Goal: Task Accomplishment & Management: Use online tool/utility

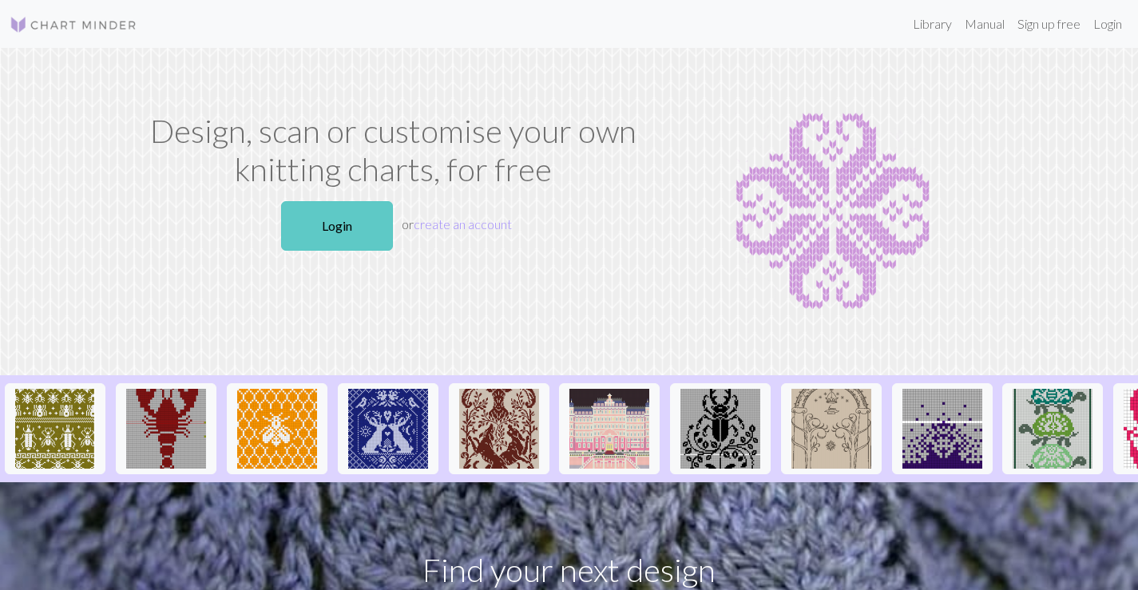
click at [355, 239] on link "Login" at bounding box center [337, 226] width 112 height 50
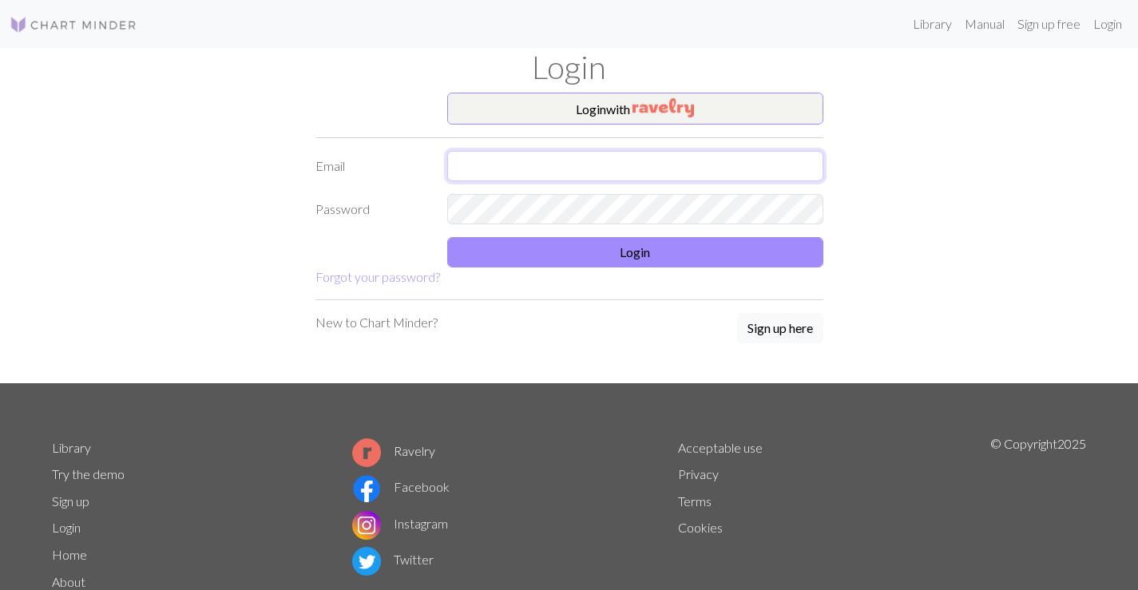
type input "sempe5879300@gmail.com"
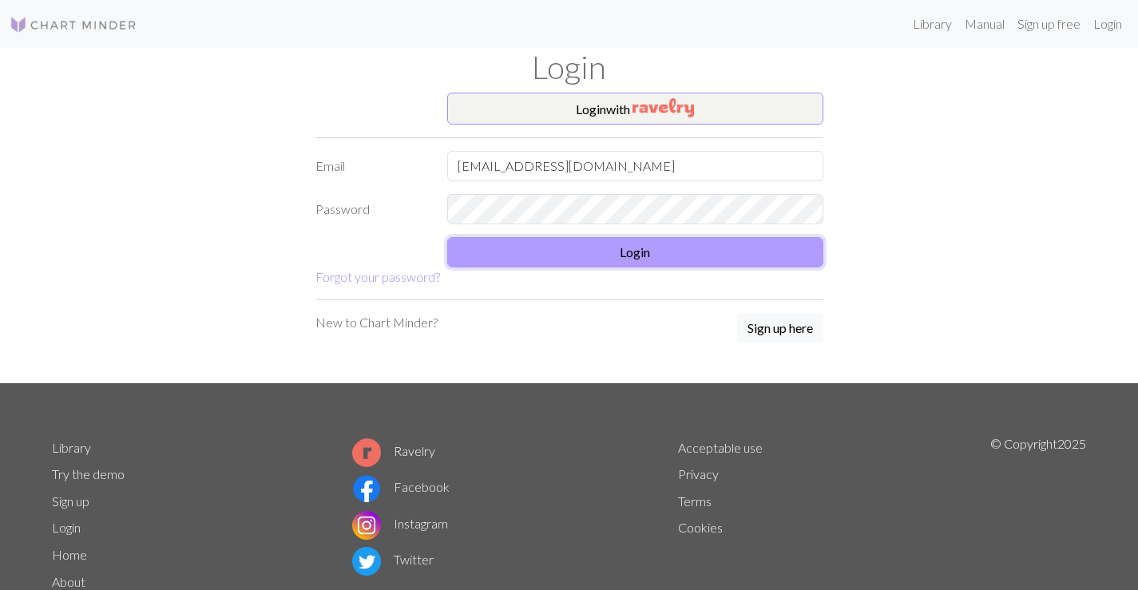
click at [524, 254] on button "Login" at bounding box center [635, 252] width 376 height 30
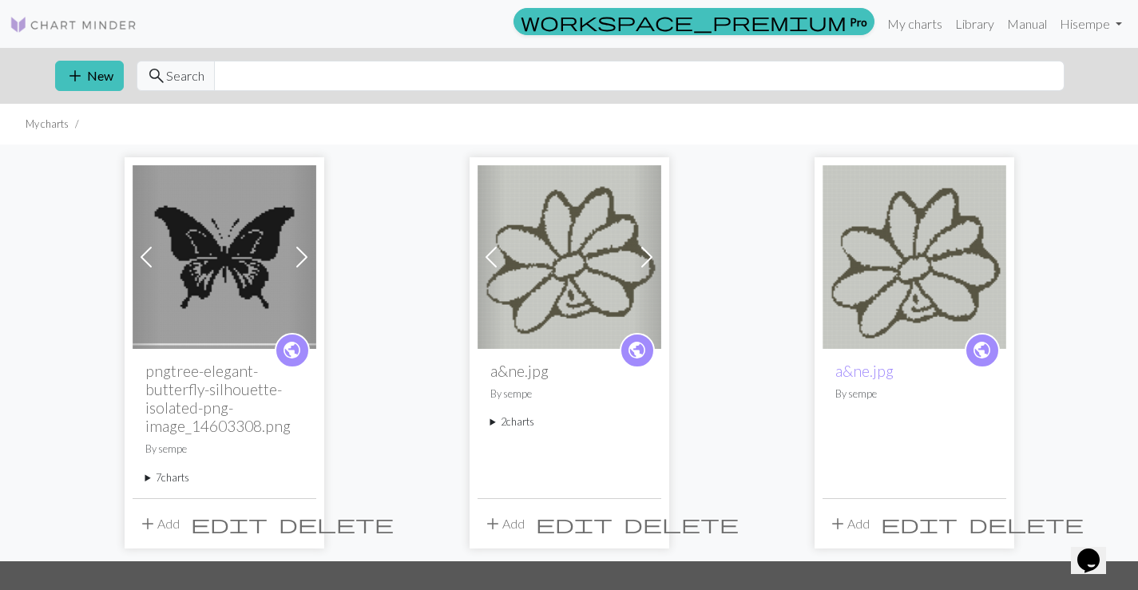
click at [264, 268] on img at bounding box center [225, 257] width 184 height 184
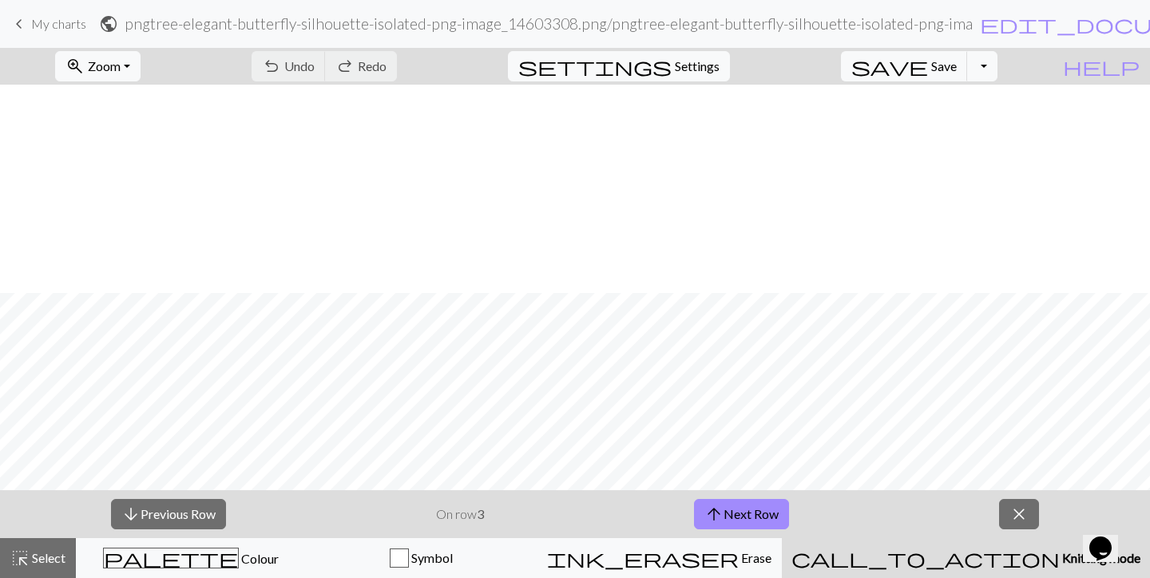
scroll to position [1275, 0]
click at [17, 25] on span "keyboard_arrow_left" at bounding box center [19, 24] width 19 height 22
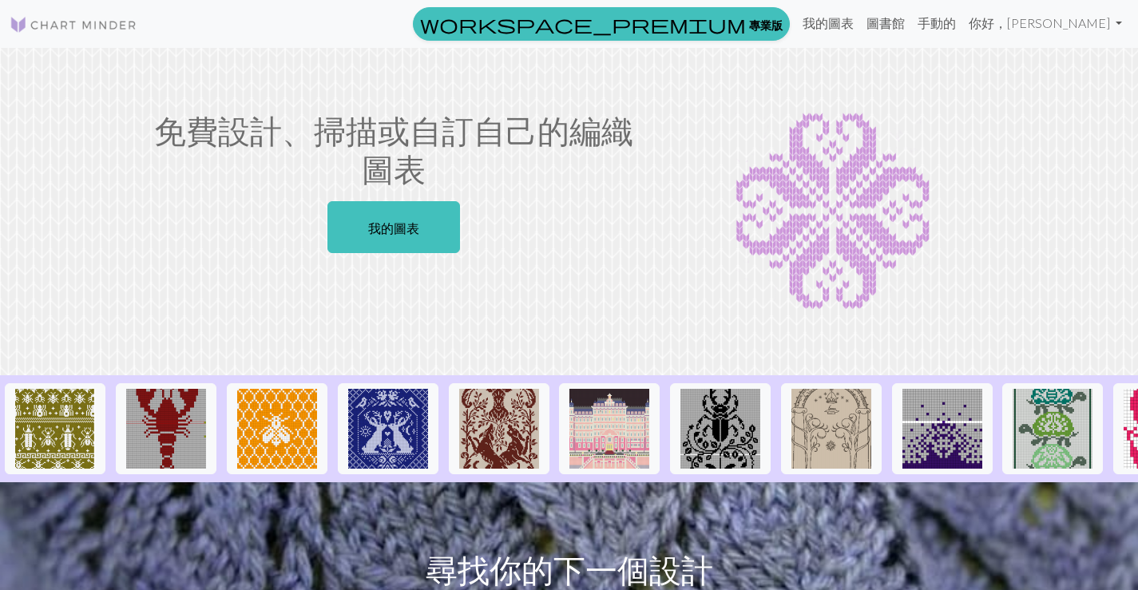
click at [596, 289] on div "免費設計、掃描或自訂自己的編織圖表 我的圖表" at bounding box center [393, 212] width 527 height 200
click at [854, 22] on font "我的圖表" at bounding box center [828, 22] width 51 height 15
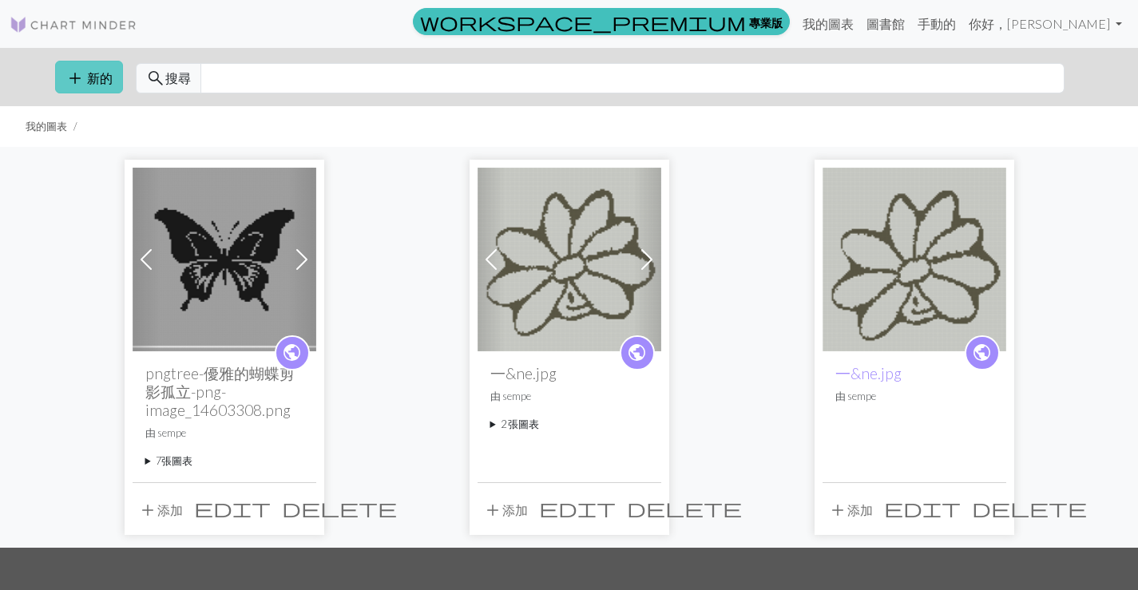
click at [101, 73] on font "新的" at bounding box center [100, 77] width 26 height 15
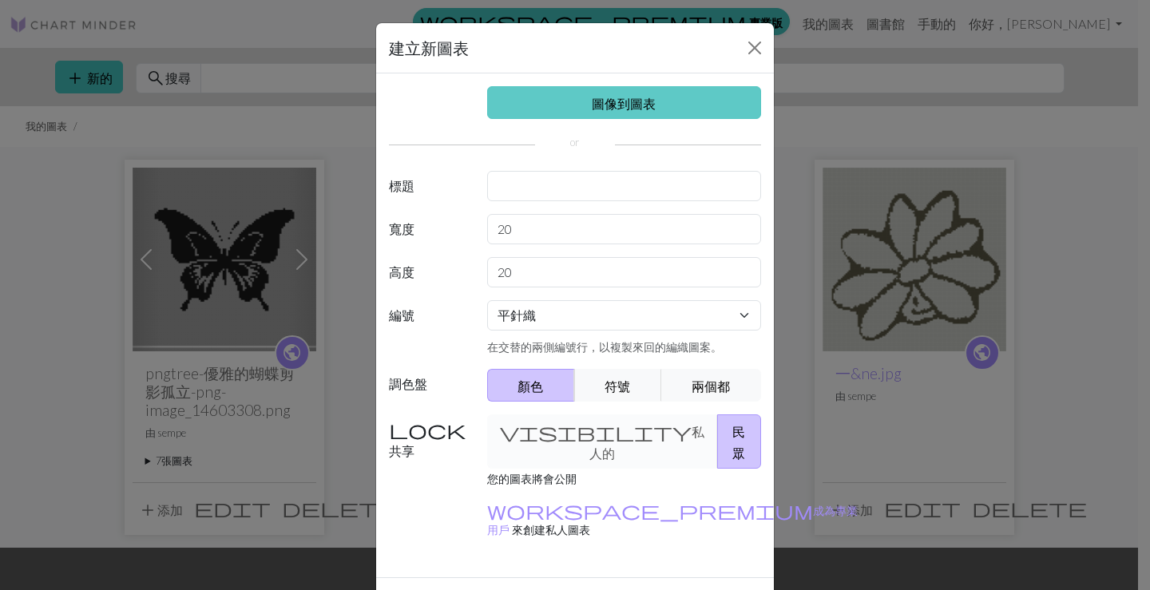
click at [609, 102] on font "圖像到圖表" at bounding box center [624, 103] width 64 height 15
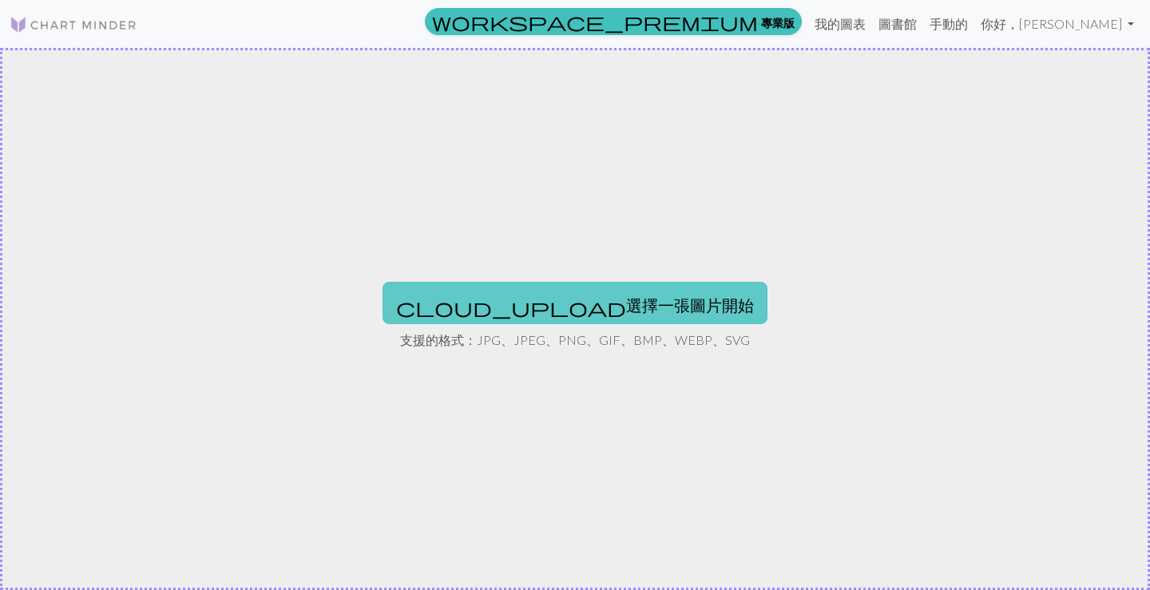
click at [626, 308] on font "選擇一張圖片開始" at bounding box center [690, 304] width 128 height 19
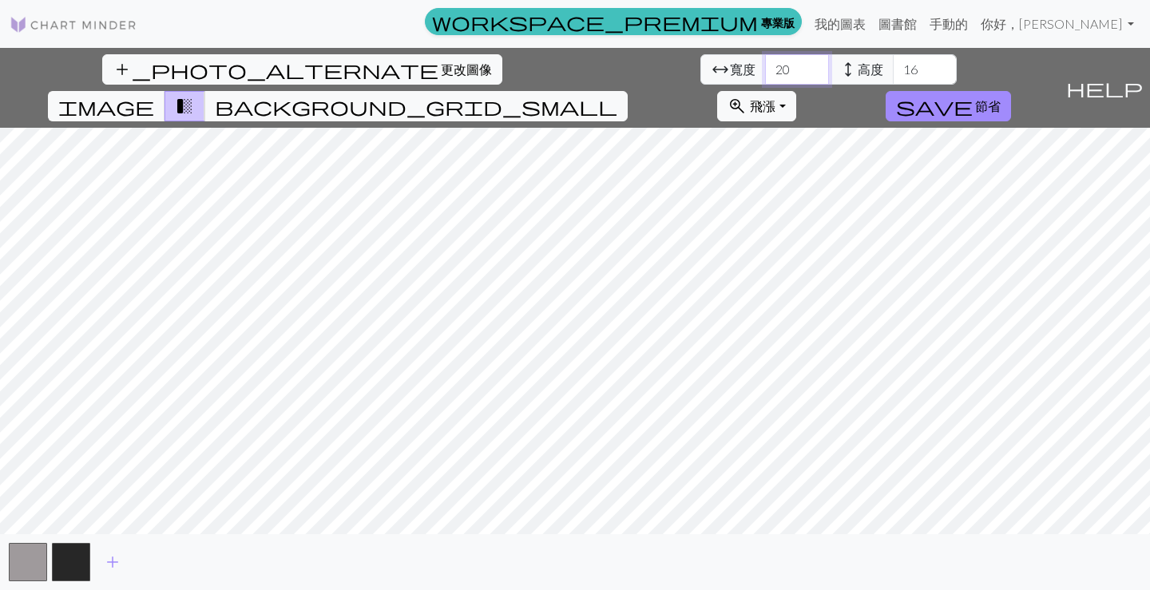
drag, startPoint x: 335, startPoint y: 69, endPoint x: 308, endPoint y: 70, distance: 27.2
click at [700, 70] on div "arrow_range 寬度 20 height 高度 16" at bounding box center [828, 69] width 256 height 30
type input "0"
type input "100"
drag, startPoint x: 466, startPoint y: 69, endPoint x: 446, endPoint y: 72, distance: 20.2
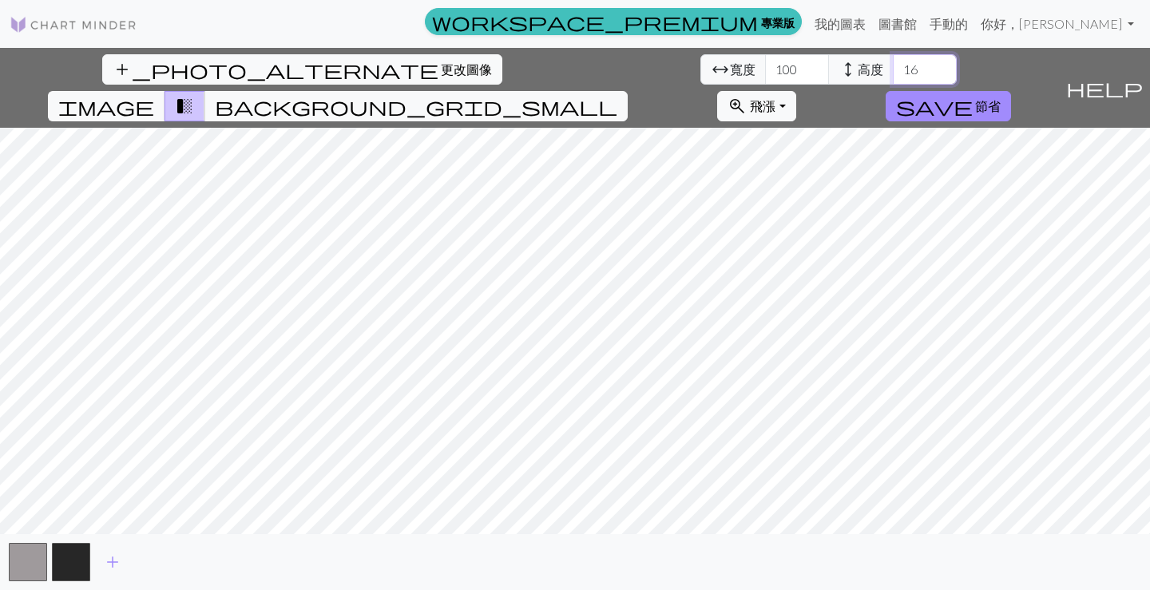
click at [893, 74] on input "16" at bounding box center [925, 69] width 64 height 30
type input "100"
click at [848, 536] on div "add_photo_alternate 更改圖像 arrow_range 寬度 100 height 高度 100 image transition_fade…" at bounding box center [575, 319] width 1150 height 542
click at [617, 95] on span "background_grid_small" at bounding box center [416, 106] width 402 height 22
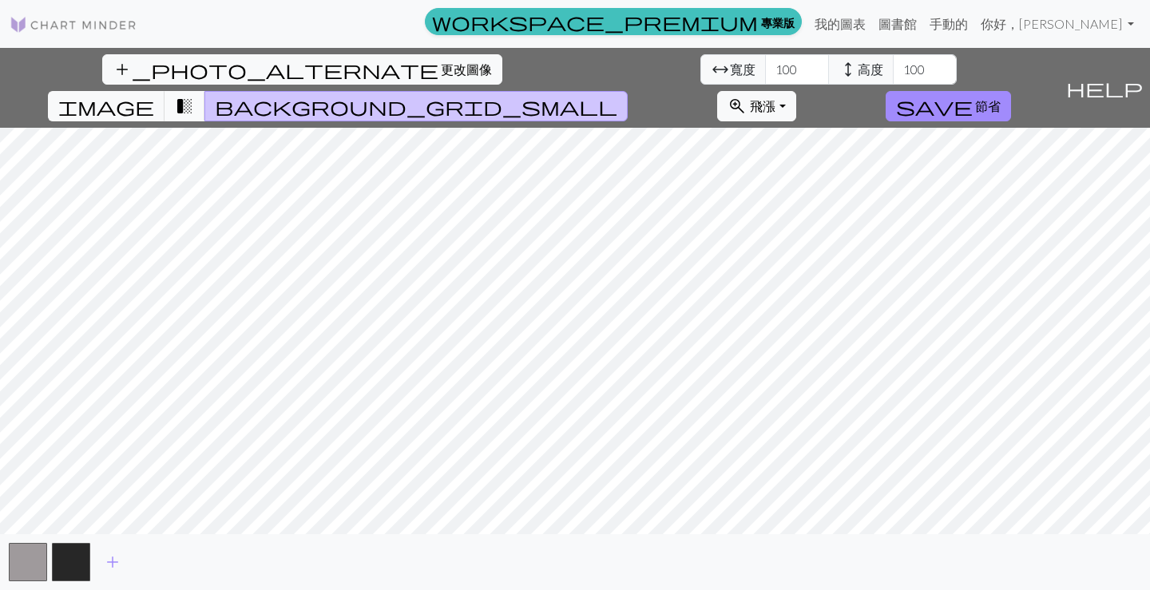
click at [194, 95] on span "transition_fade" at bounding box center [184, 106] width 19 height 22
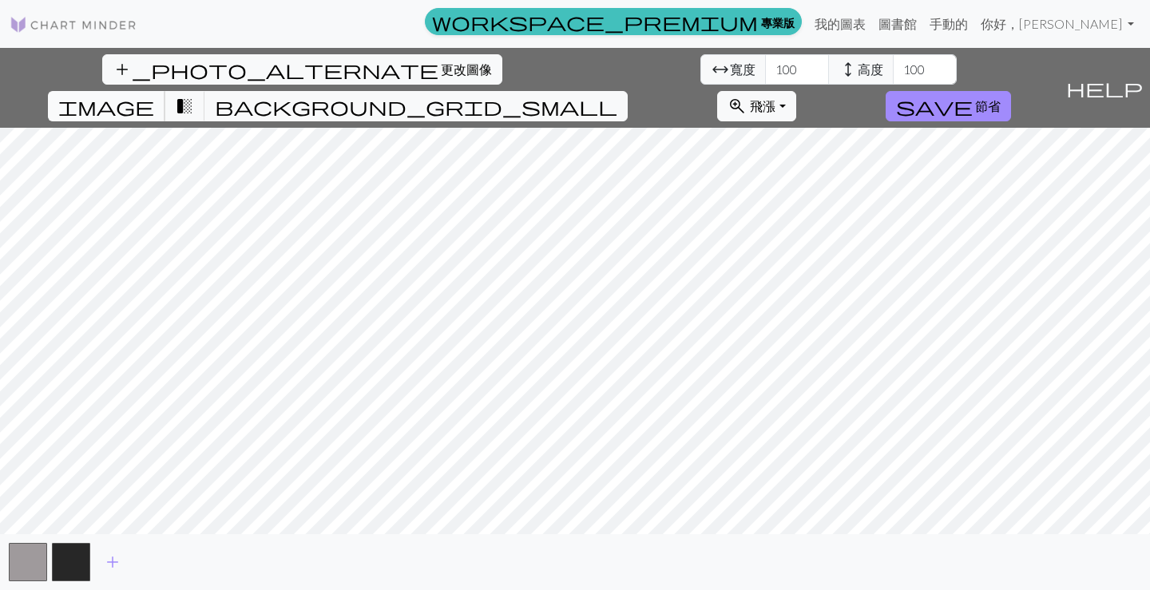
click at [154, 95] on span "image" at bounding box center [106, 106] width 96 height 22
click at [1001, 98] on font "節省" at bounding box center [988, 105] width 26 height 15
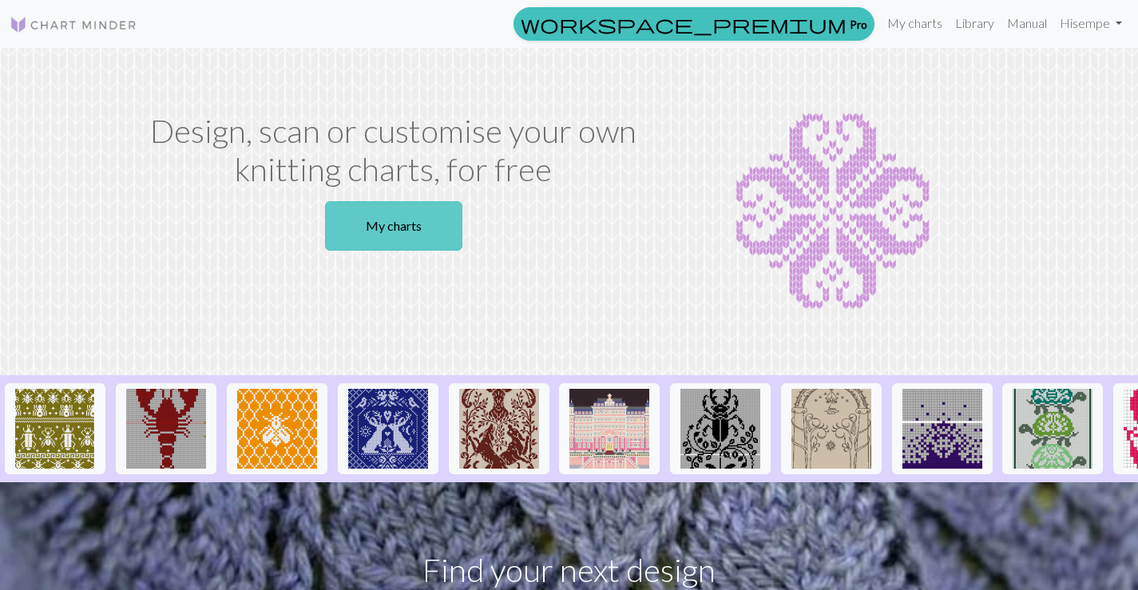
click at [428, 236] on link "My charts" at bounding box center [393, 226] width 137 height 50
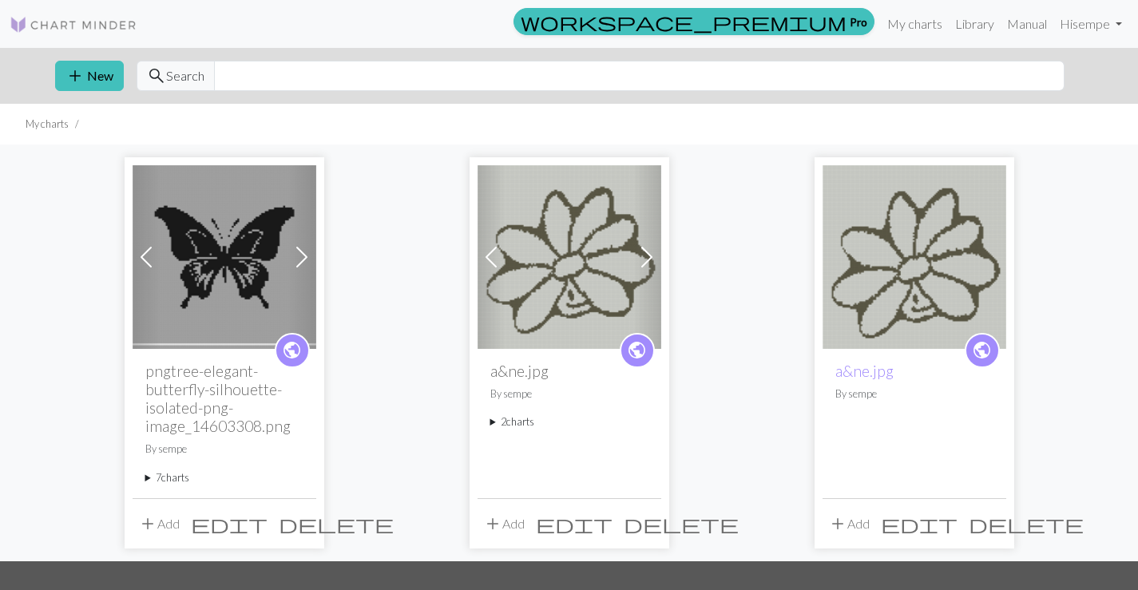
click at [259, 262] on img at bounding box center [225, 257] width 184 height 184
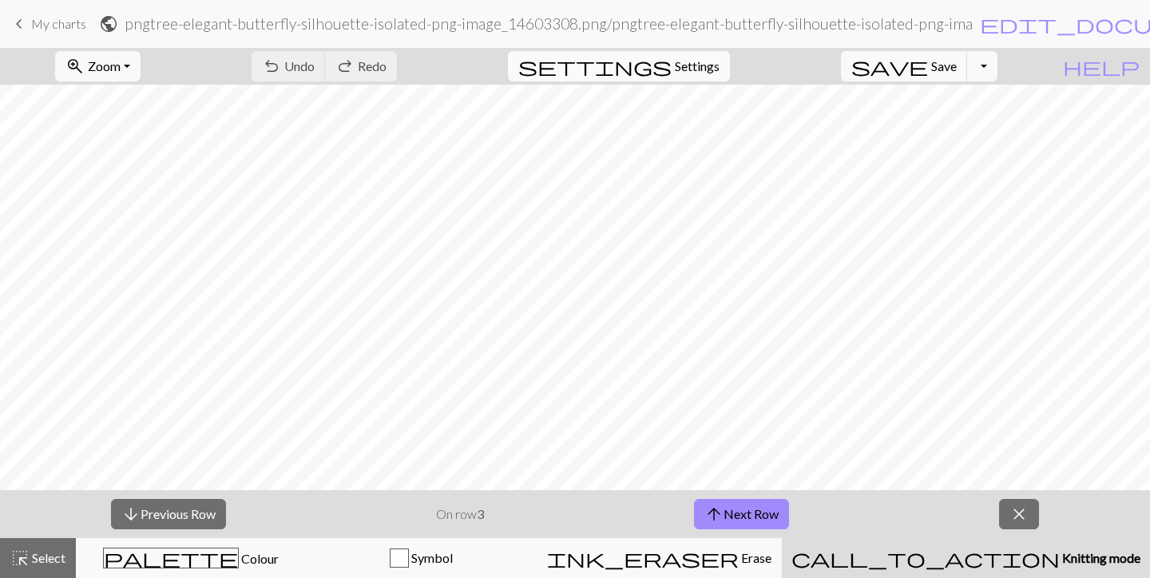
click at [719, 63] on span "Settings" at bounding box center [697, 66] width 45 height 19
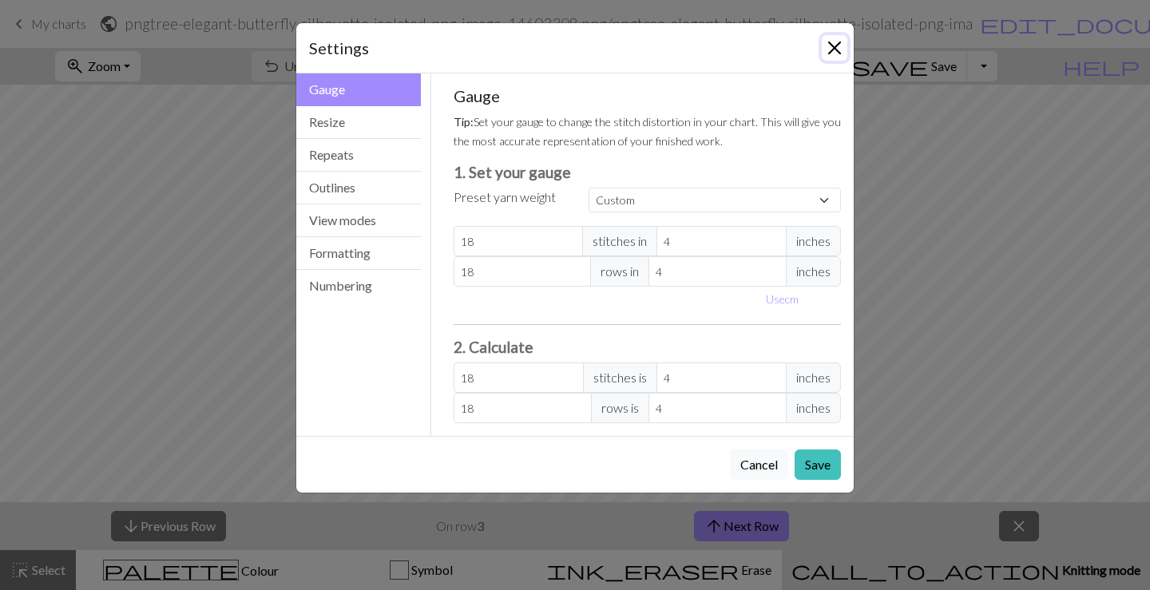
click at [834, 49] on button "Close" at bounding box center [835, 48] width 26 height 26
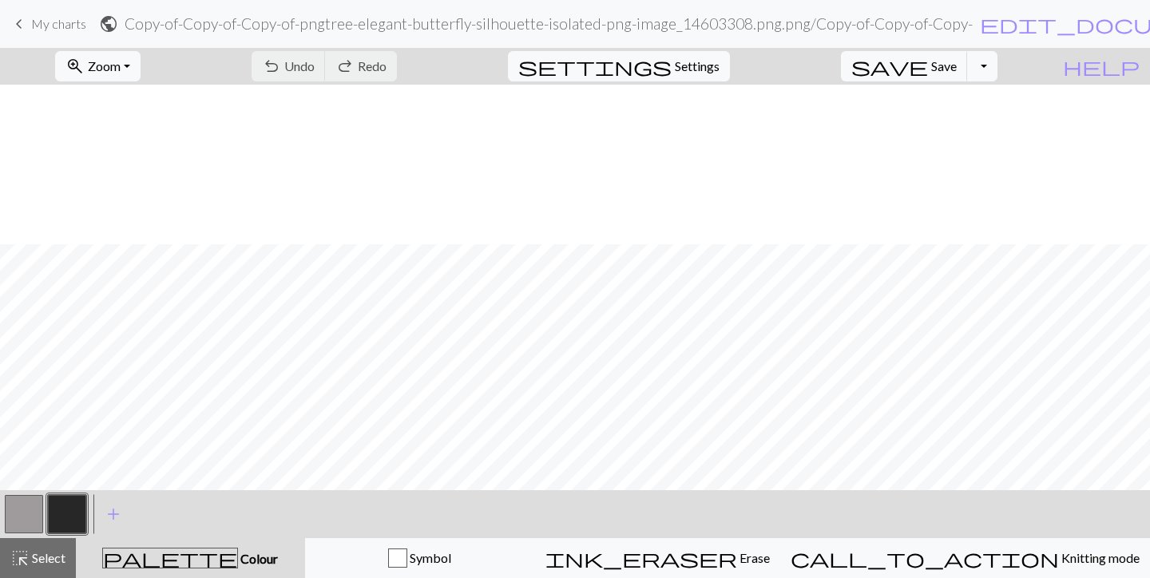
scroll to position [399, 0]
click at [141, 63] on button "zoom_in Zoom Zoom" at bounding box center [97, 66] width 85 height 30
click at [139, 184] on button "50%" at bounding box center [119, 192] width 126 height 26
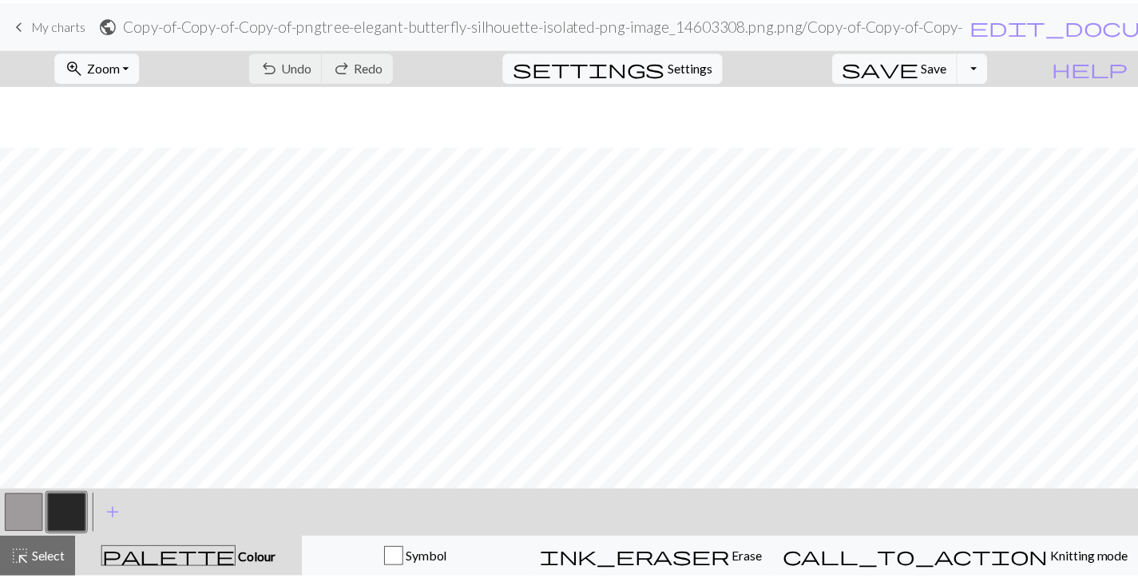
scroll to position [461, 0]
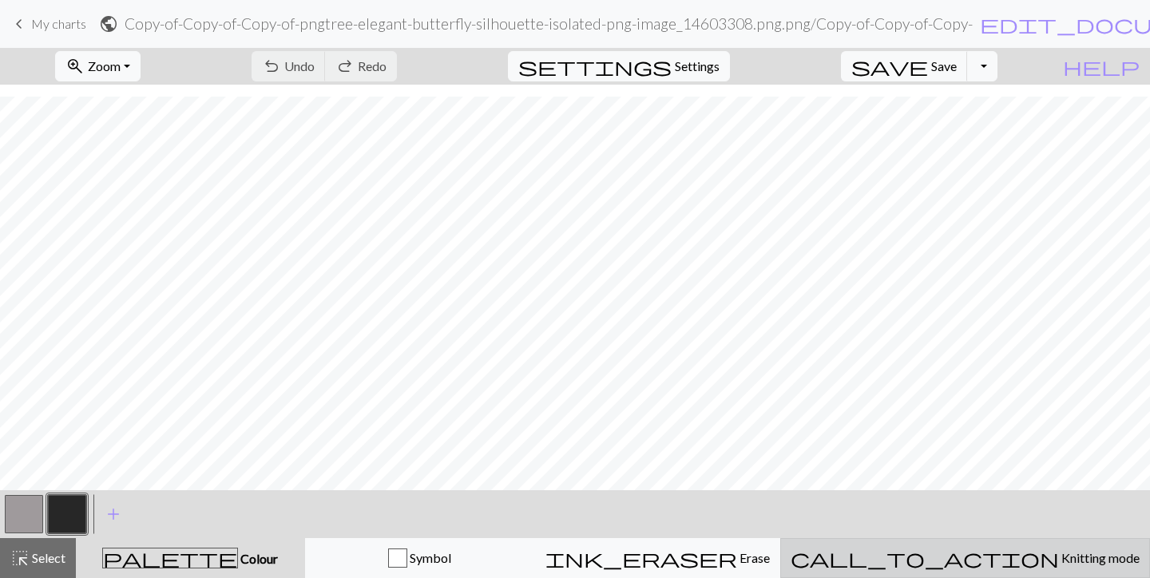
click at [1059, 563] on span "Knitting mode" at bounding box center [1099, 557] width 81 height 15
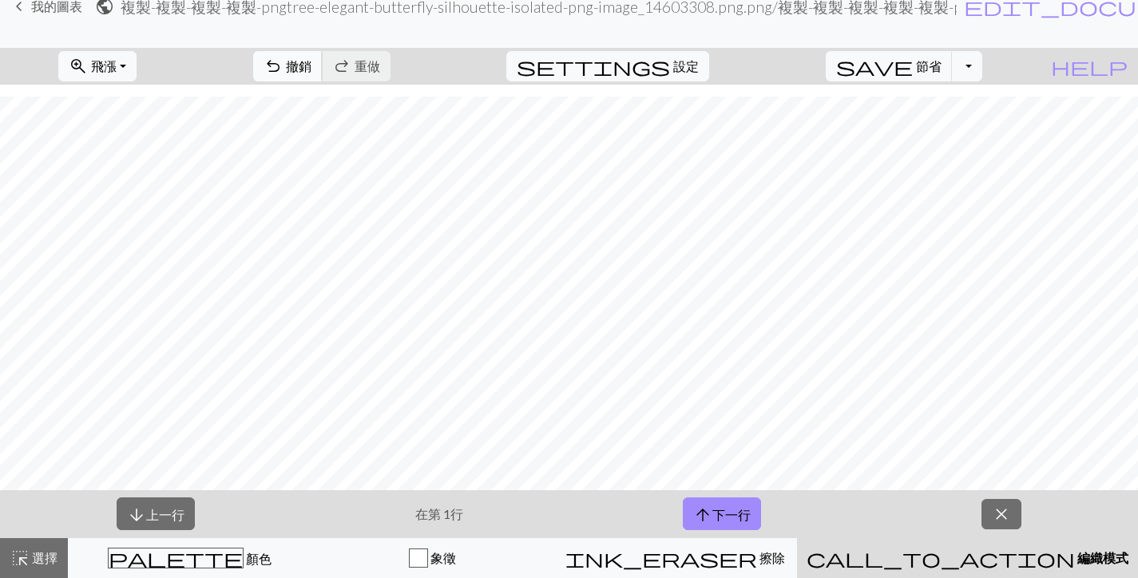
click at [311, 71] on font "撤銷" at bounding box center [299, 65] width 26 height 15
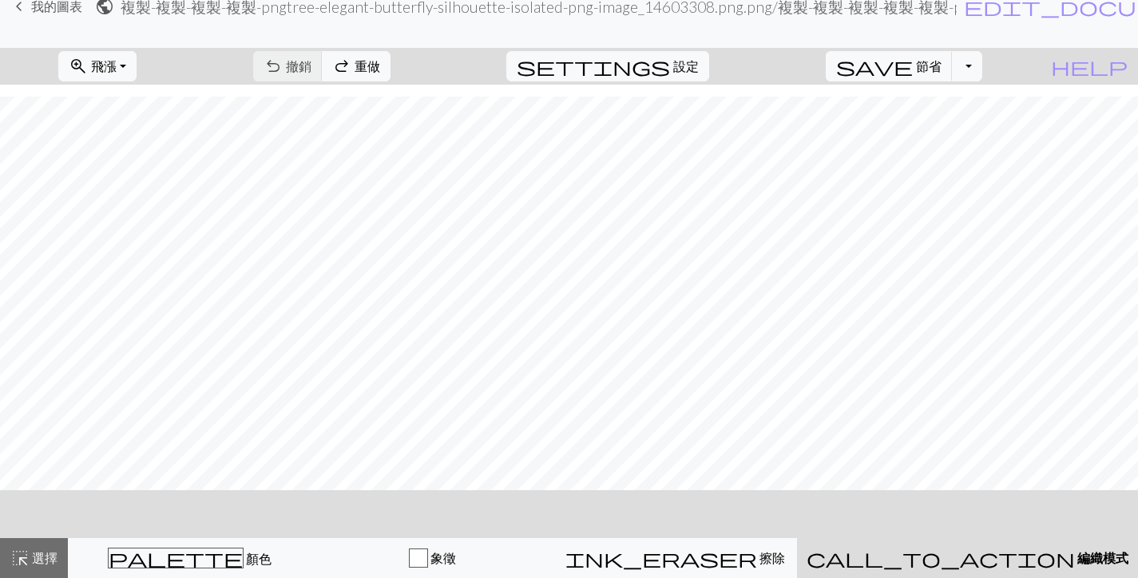
click at [386, 71] on div "undo 撤銷 撤銷 redo 重做 重做" at bounding box center [321, 66] width 161 height 37
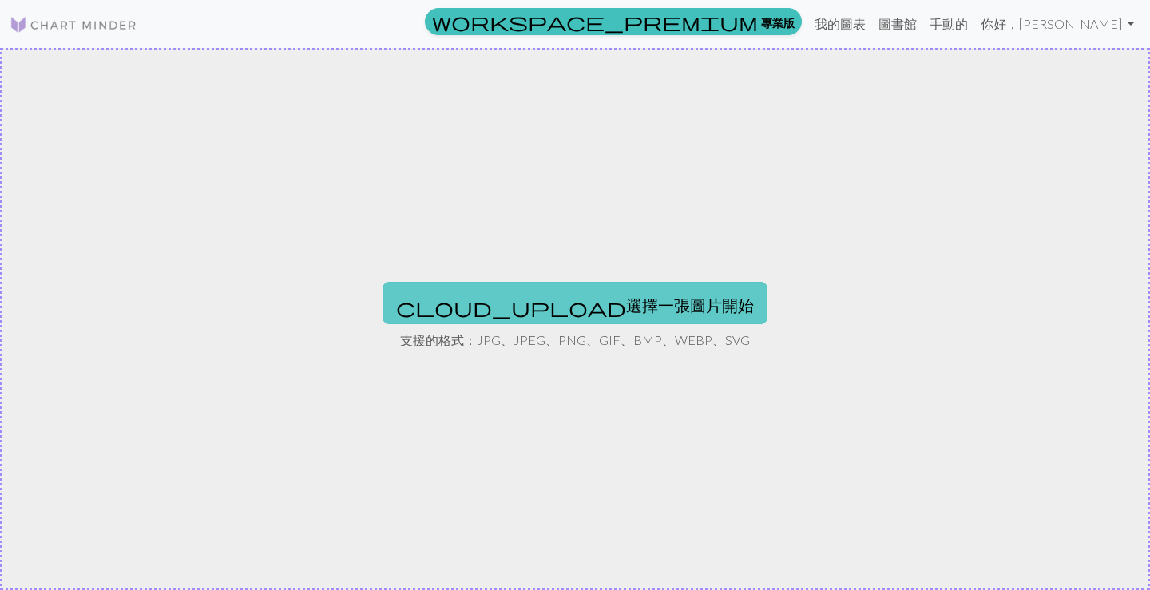
click at [630, 297] on font "選擇一張圖片開始" at bounding box center [690, 304] width 128 height 19
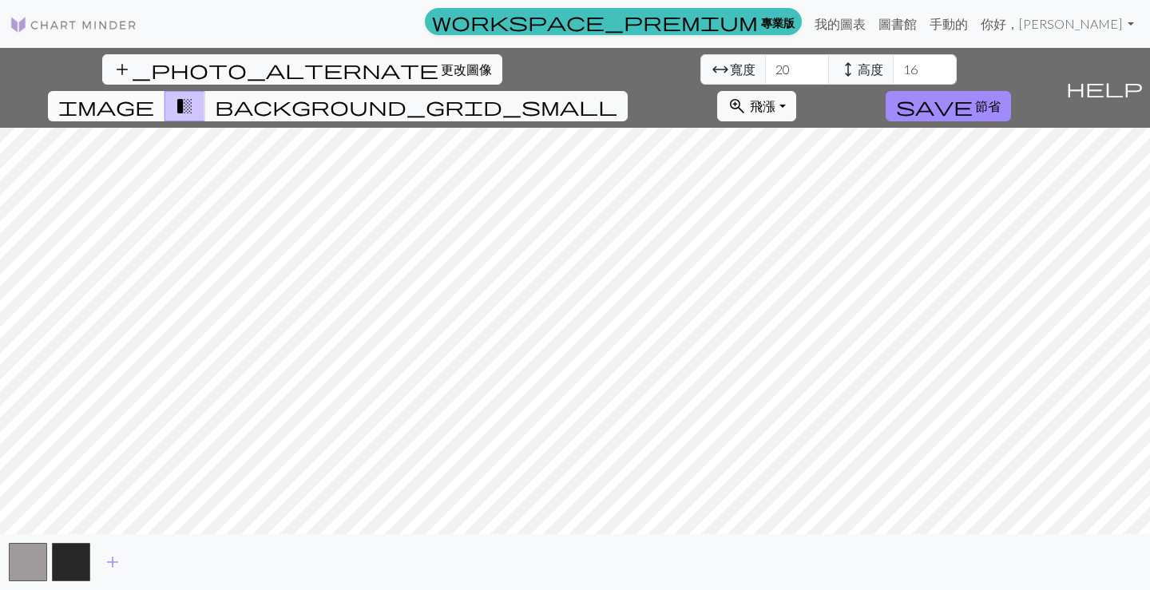
click at [154, 95] on span "image" at bounding box center [106, 106] width 96 height 22
click at [441, 70] on font "更改圖像" at bounding box center [466, 68] width 51 height 15
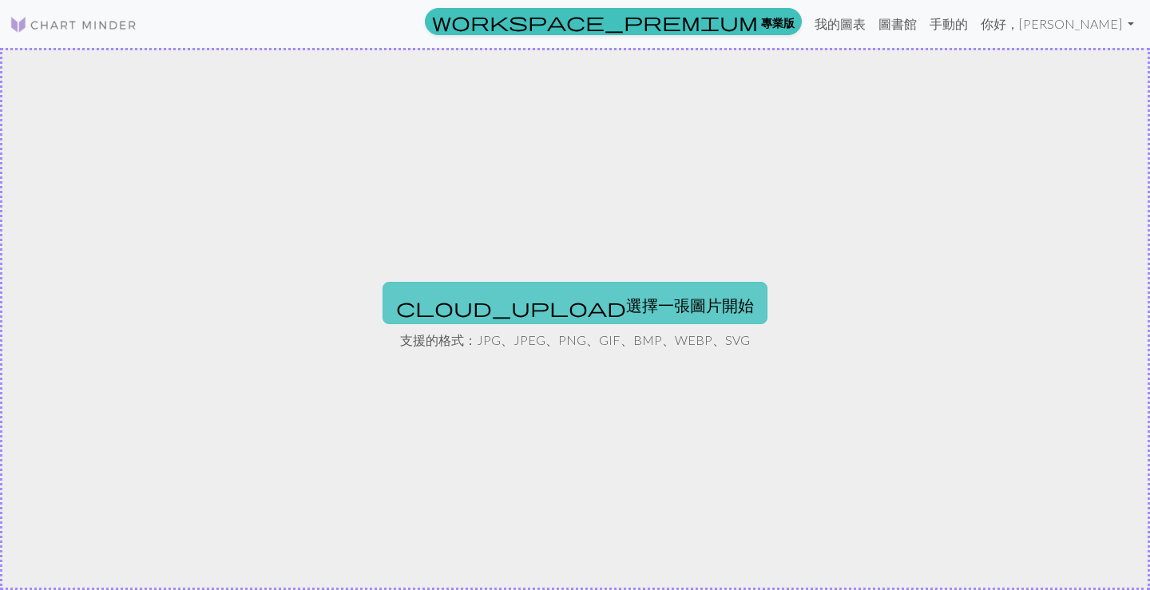
click at [626, 296] on font "選擇一張圖片開始" at bounding box center [690, 304] width 128 height 19
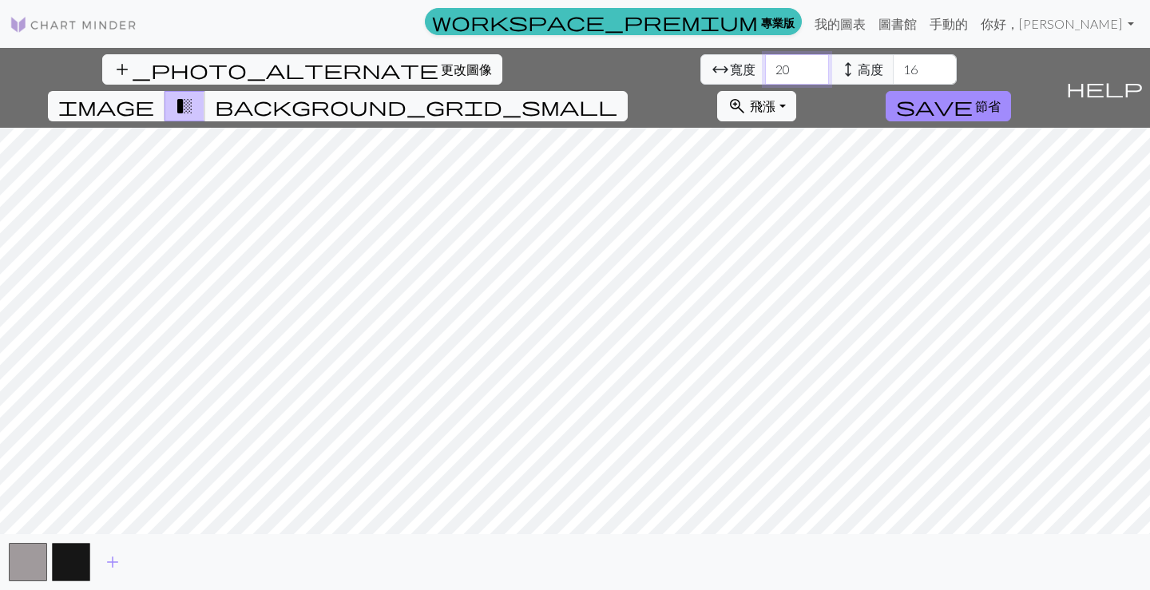
drag, startPoint x: 344, startPoint y: 72, endPoint x: 275, endPoint y: 50, distance: 72.7
click at [275, 50] on div "add_photo_alternate 更改圖像 arrow_range 寬度 20 height 高度 16 image transition_fade b…" at bounding box center [529, 88] width 1059 height 80
type input "100"
drag, startPoint x: 468, startPoint y: 66, endPoint x: 433, endPoint y: 65, distance: 35.1
click at [700, 66] on div "arrow_range 寬度 100 height 高度 16" at bounding box center [828, 69] width 256 height 30
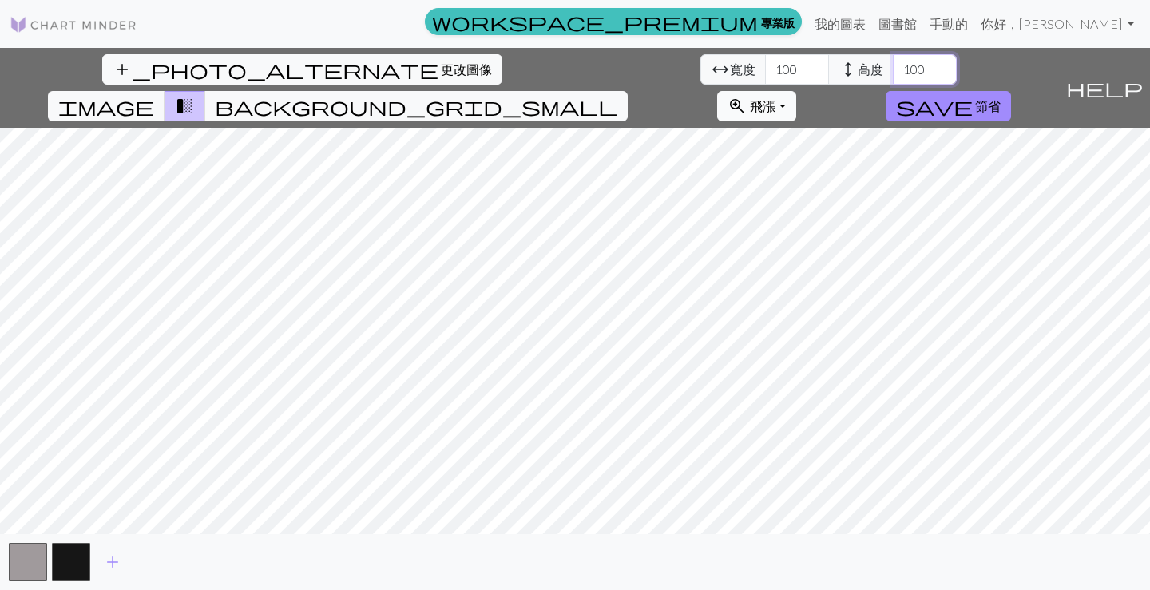
type input "100"
click at [795, 91] on button "zoom_in 飛漲 飛漲" at bounding box center [756, 106] width 78 height 30
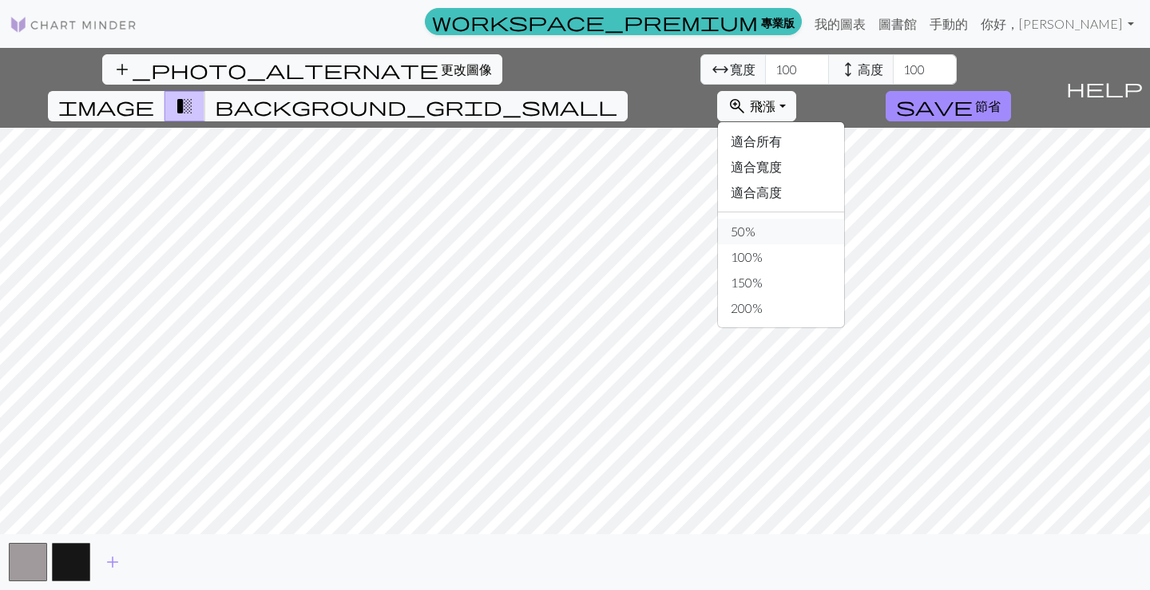
click at [844, 219] on button "50%" at bounding box center [781, 232] width 126 height 26
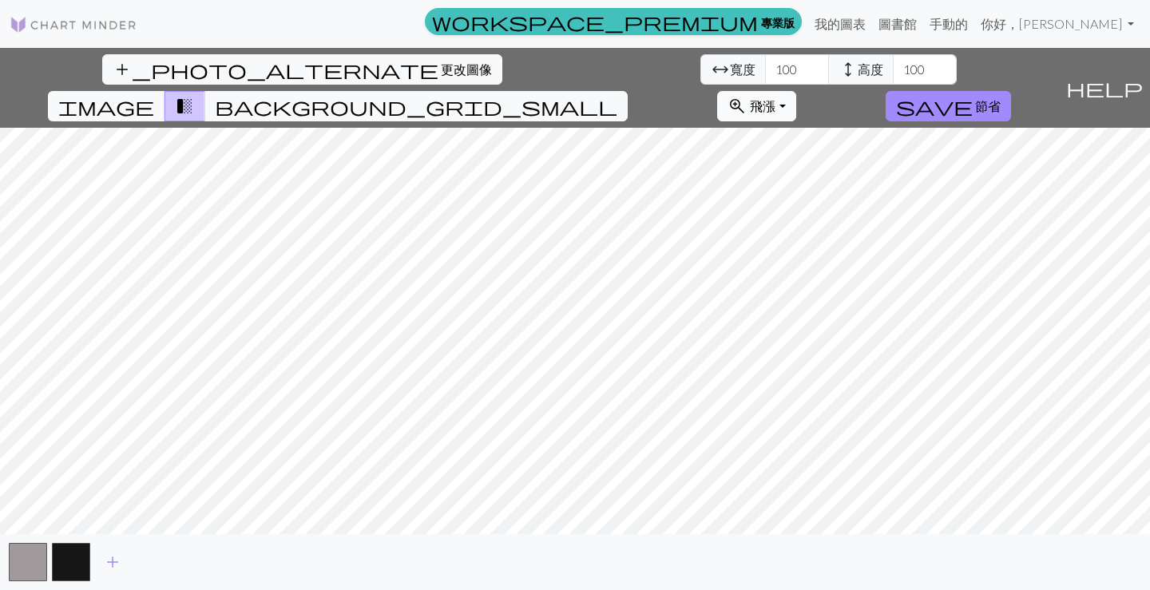
click at [795, 91] on button "zoom_in 飛漲 飛漲" at bounding box center [756, 106] width 78 height 30
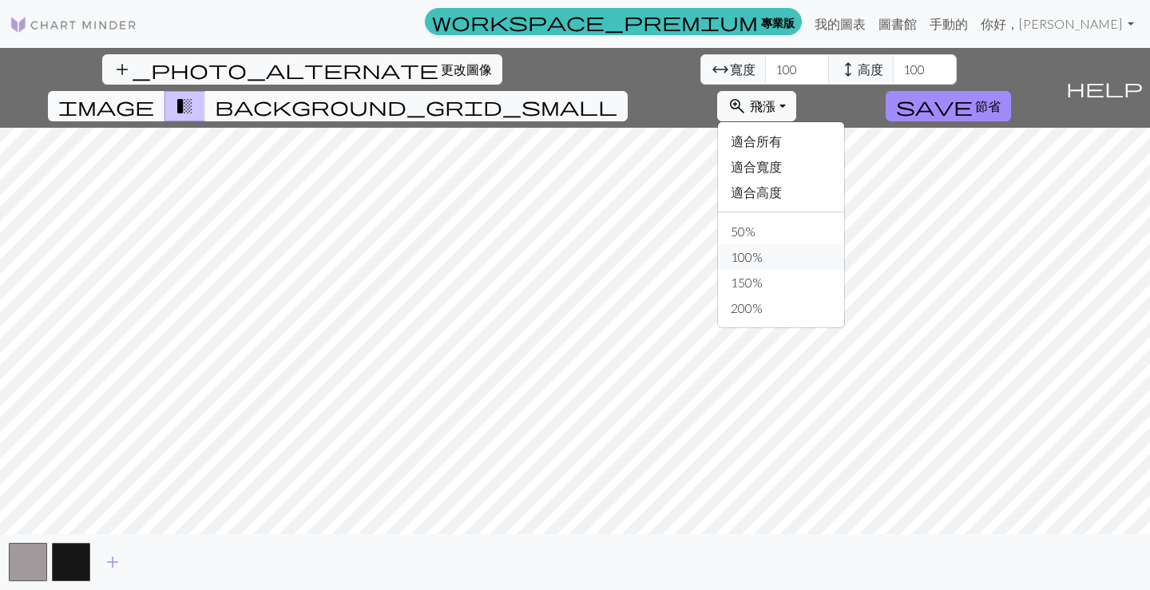
click at [844, 244] on button "100%" at bounding box center [781, 257] width 126 height 26
click at [850, 539] on div "add_photo_alternate 更改圖像 arrow_range 寬度 100 height 高度 100 image transition_fade…" at bounding box center [575, 319] width 1150 height 542
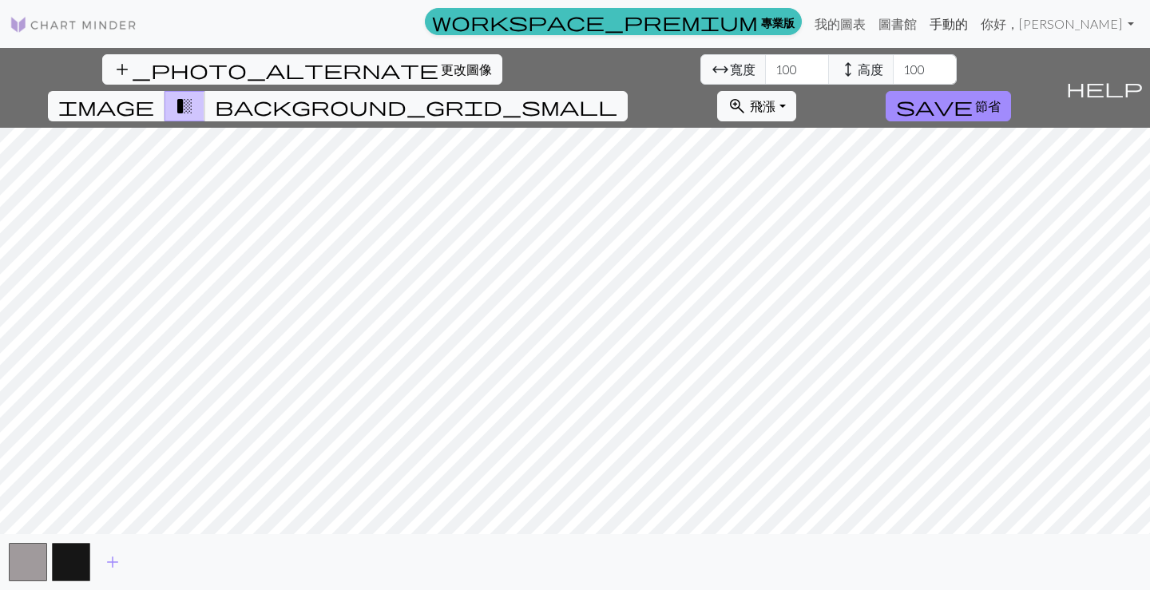
click at [968, 18] on font "手動的" at bounding box center [948, 23] width 38 height 15
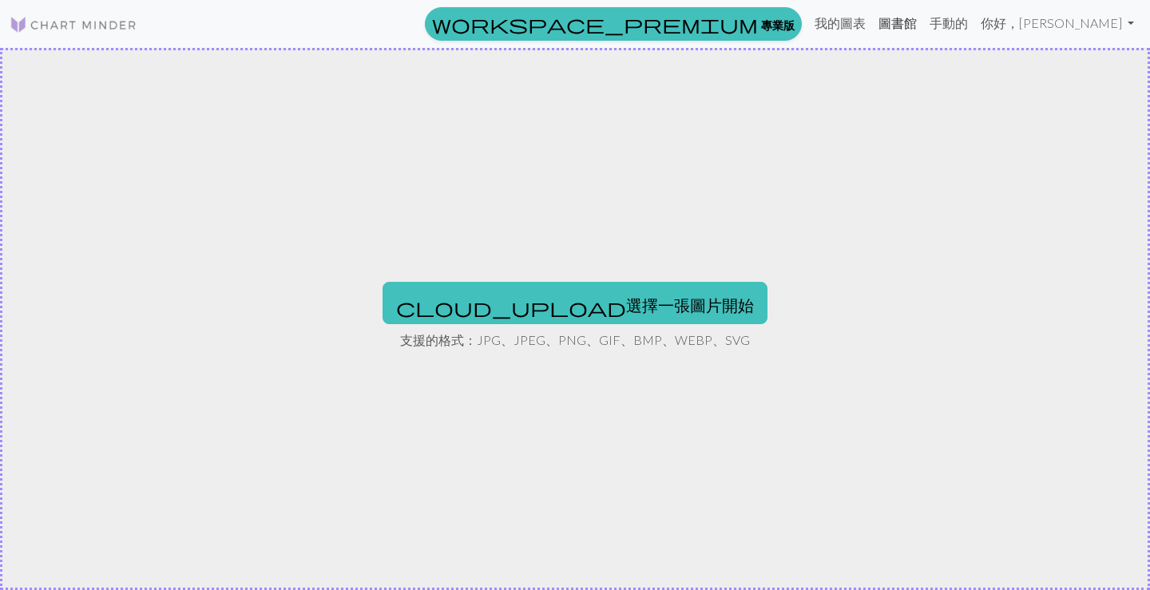
click at [923, 30] on link "圖書館" at bounding box center [897, 23] width 51 height 32
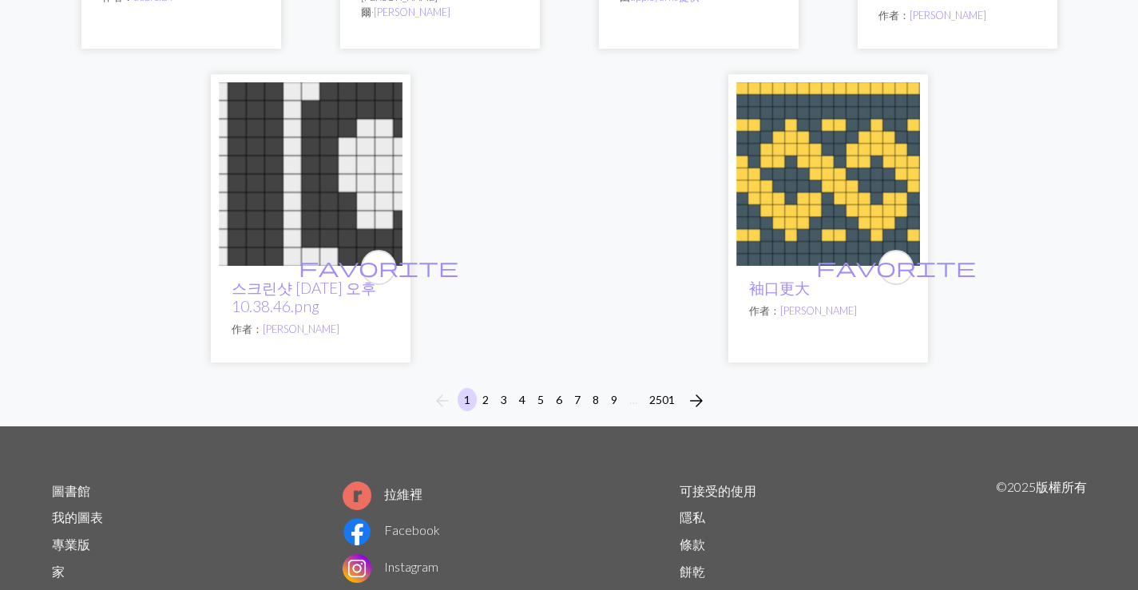
scroll to position [4122, 0]
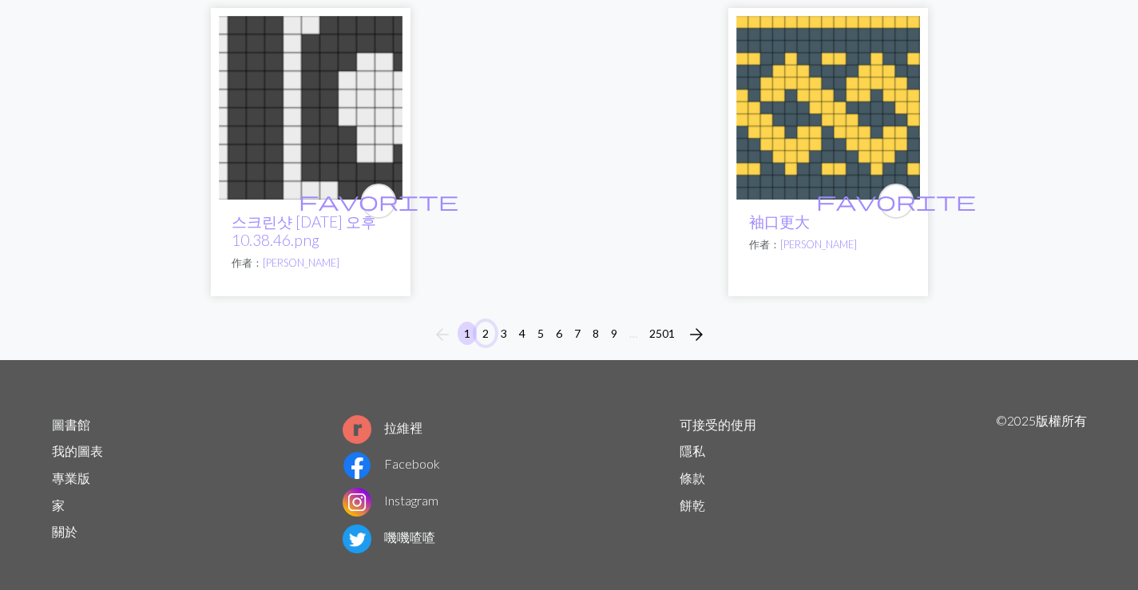
click at [486, 327] on font "2" at bounding box center [485, 334] width 6 height 14
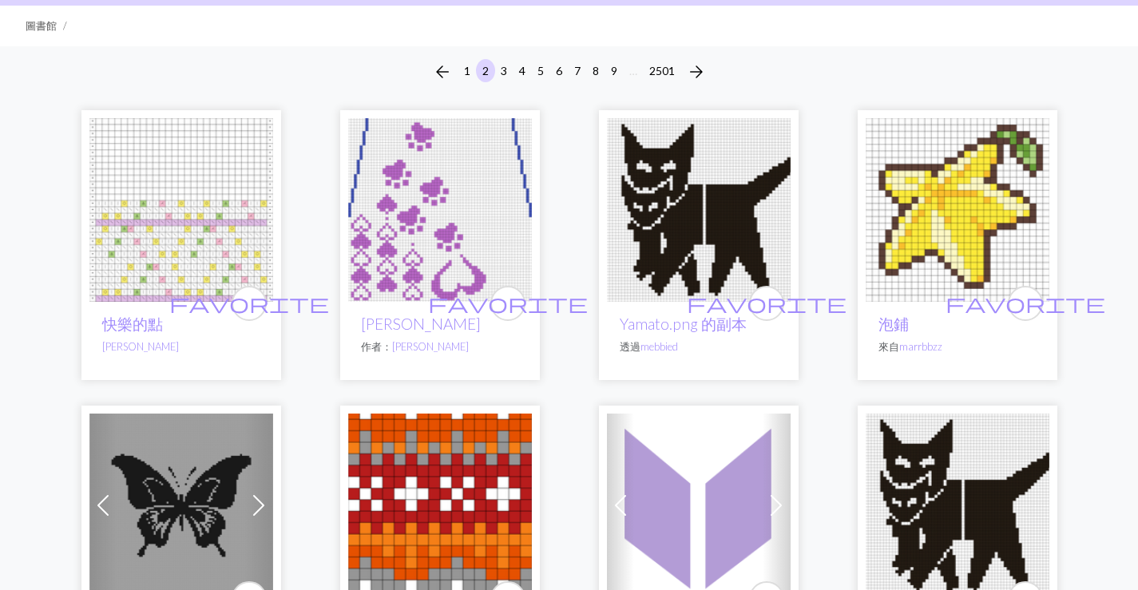
scroll to position [319, 0]
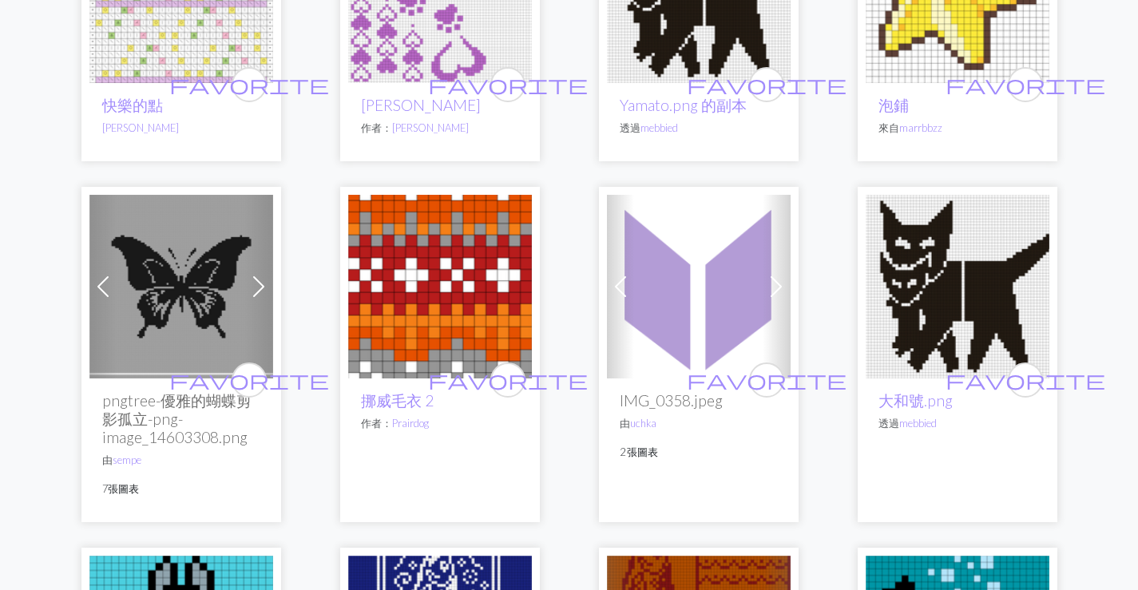
click at [208, 286] on img at bounding box center [181, 287] width 184 height 184
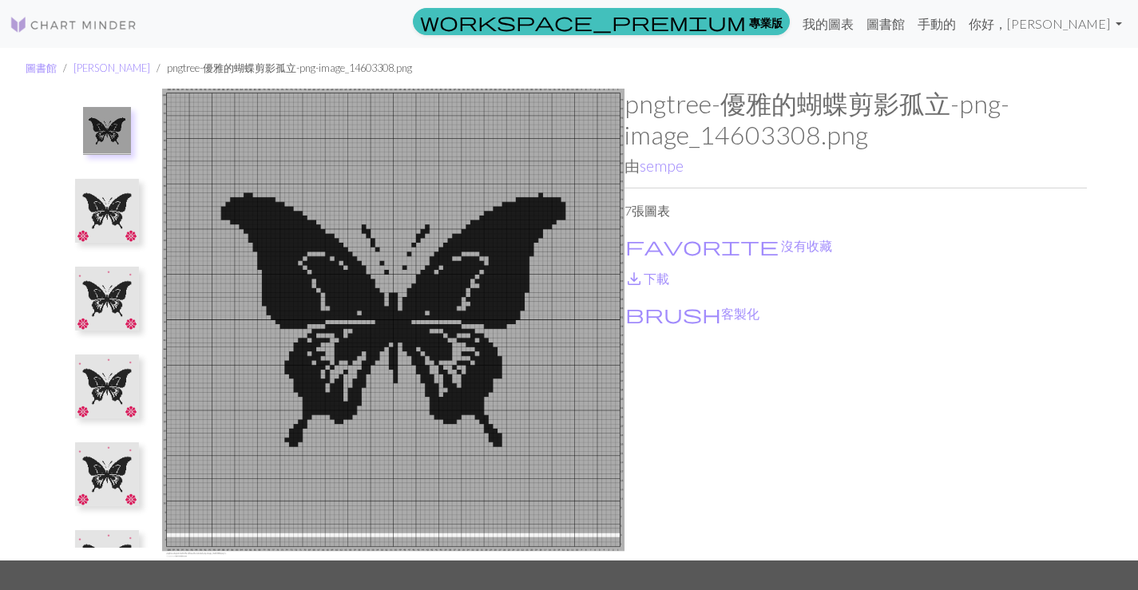
click at [121, 313] on img at bounding box center [107, 299] width 64 height 64
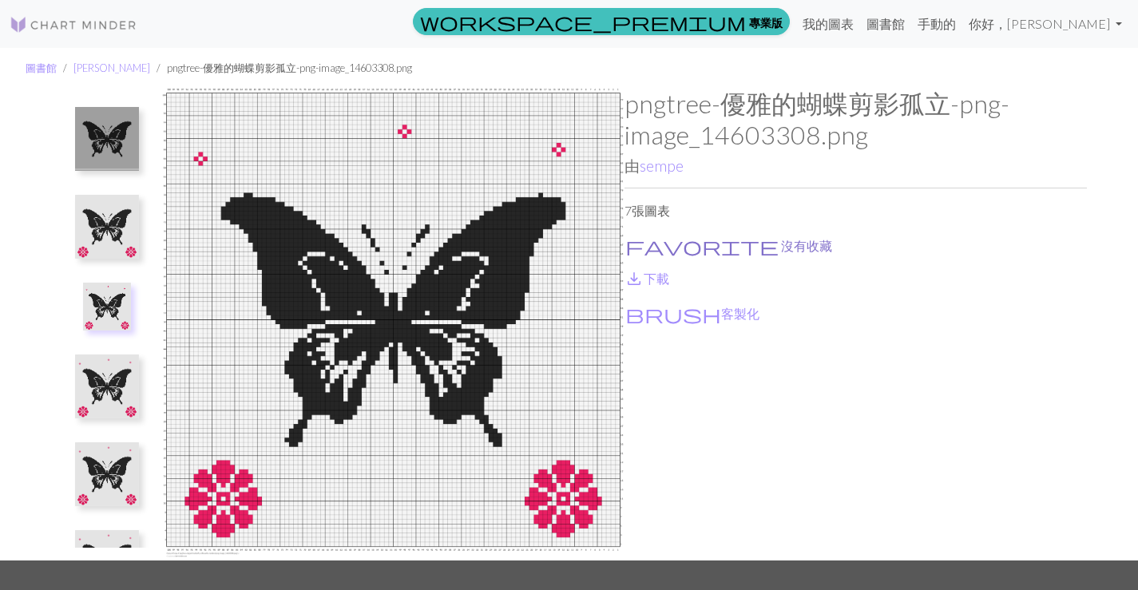
click at [781, 246] on font "沒有收藏" at bounding box center [806, 245] width 51 height 15
click at [781, 241] on font "沒有收藏" at bounding box center [806, 245] width 51 height 15
click at [656, 278] on font "下載" at bounding box center [657, 278] width 26 height 15
click at [721, 319] on font "客製化" at bounding box center [740, 313] width 38 height 15
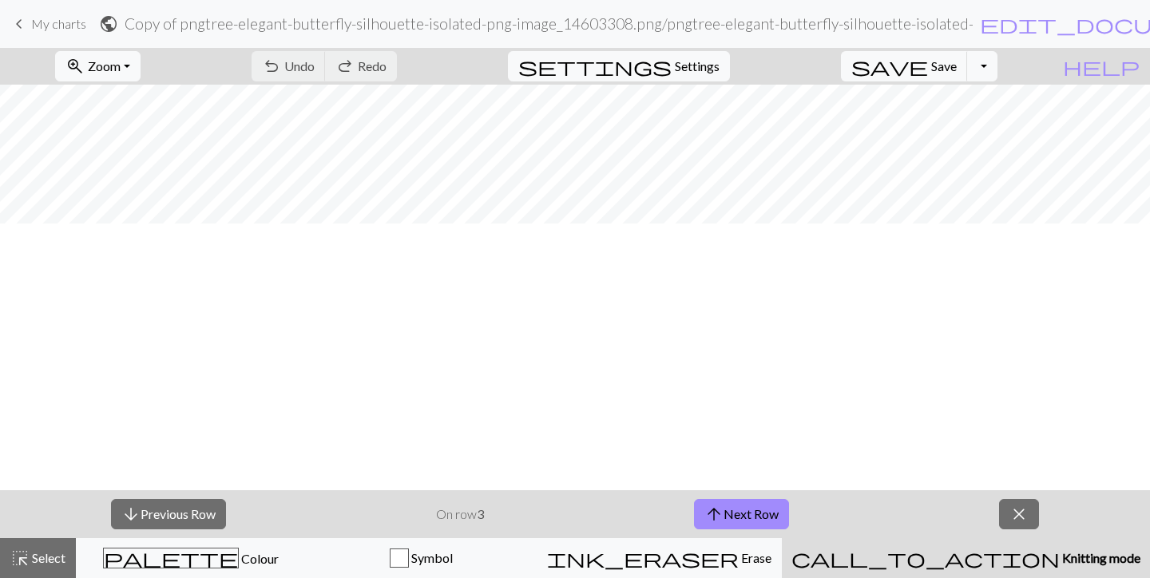
scroll to position [956, 0]
click at [1060, 560] on span "Knitting mode" at bounding box center [1100, 557] width 81 height 15
